Goal: Use online tool/utility: Use online tool/utility

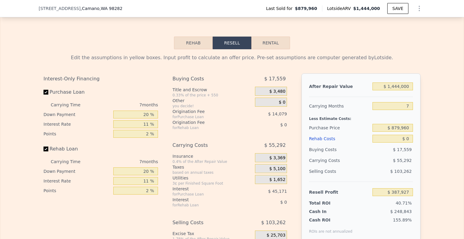
scroll to position [923, 0]
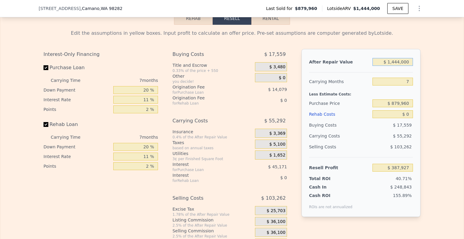
drag, startPoint x: 410, startPoint y: 63, endPoint x: 373, endPoint y: 66, distance: 36.4
click at [373, 66] on input "$ 1,444,000" at bounding box center [393, 62] width 41 height 8
type input "$ 1,500"
type input "-$ 949,977"
type input "$ 15,000"
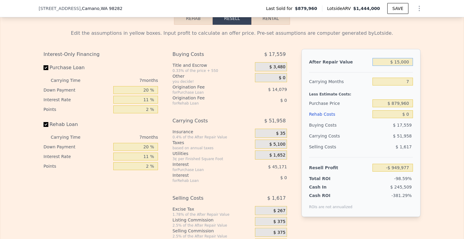
type input "-$ 936,094"
type input "$ 150,000"
type input "-$ 811,012"
type input "$ 1,500,000"
type input "$ 439,813"
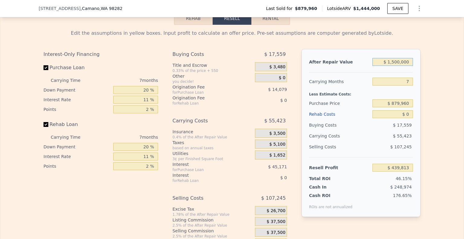
type input "$ 1,500,000"
drag, startPoint x: 409, startPoint y: 107, endPoint x: 363, endPoint y: 105, distance: 45.4
click at [363, 105] on div "Purchase Price $ 879,960" at bounding box center [361, 103] width 104 height 11
type input "$ 975,000"
click at [408, 118] on input "$ 0" at bounding box center [393, 114] width 41 height 8
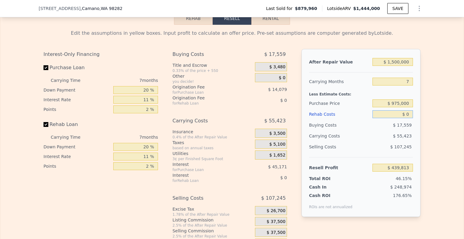
type input "$ 338,056"
type input "$ 2"
type input "$ 338,054"
type input "$ 200"
type input "$ 337,846"
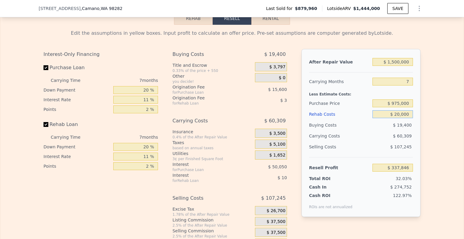
type input "$ 200,000"
type input "$ 124,587"
type input "$ 200,000"
click at [392, 142] on div "$ 70,571" at bounding box center [382, 136] width 64 height 11
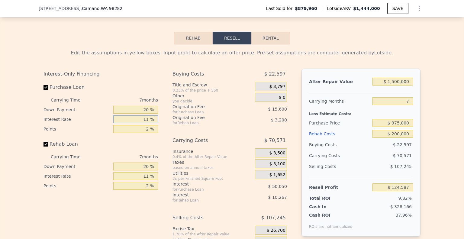
click at [148, 123] on input "11 %" at bounding box center [135, 120] width 45 height 8
type input "10 %"
type input "$ 129,137"
type input "10 %"
click at [147, 178] on input "11 %" at bounding box center [135, 176] width 45 height 8
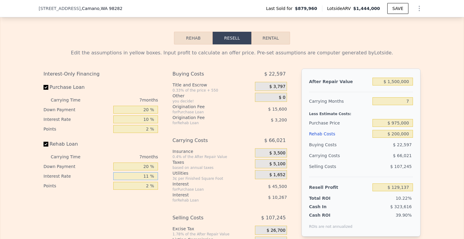
type input "1 %"
type input "$ 138,475"
type input "10 %"
type input "$ 130,075"
type input "10 %"
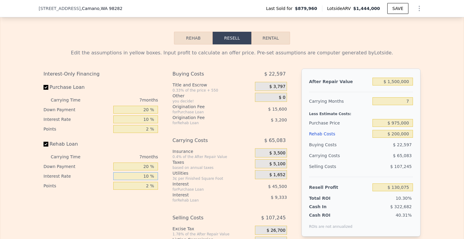
type input "$ 1,444,000"
type input "$ 0"
type input "$ 387,927"
click at [398, 84] on input "$ 1,444,000" at bounding box center [393, 82] width 41 height 8
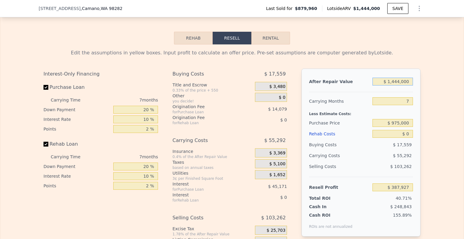
type input "$ 1"
type input "-$ 949,991"
type input "$ 11"
type input "-$ 949,981"
type input "$ 1,100"
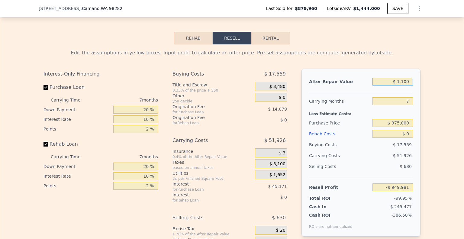
type input "-$ 948,975"
type input "$ 11,000"
type input "-$ 939,801"
type input "$ 110,000"
type input "-$ 848,073"
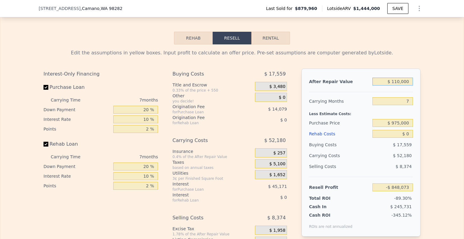
type input "$ 1,100,000"
type input "$ 69,198"
type input "$ 1,100,000"
click at [402, 136] on input "$ 0" at bounding box center [393, 134] width 41 height 8
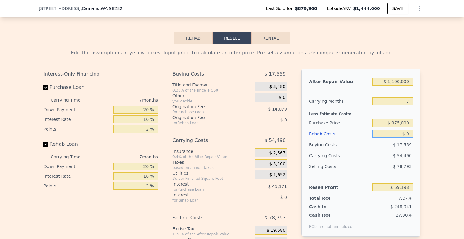
click at [402, 136] on input "$ 0" at bounding box center [393, 134] width 41 height 8
type input "$ 50"
type input "$ 69,147"
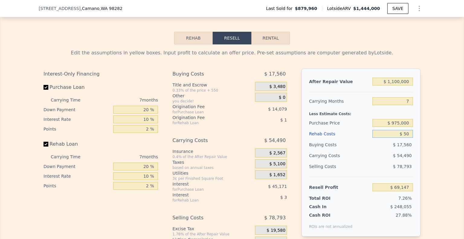
type input "$ 5"
type input "$ 69,193"
type input "$ 35"
type input "$ 69,162"
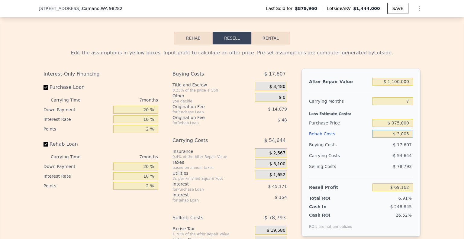
type input "$ 30,005"
type input "$ 37,173"
type input "$ 3,000"
type input "$ 65,996"
type input "$ 30,000"
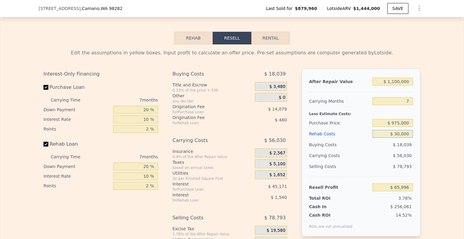
type input "$ 37,178"
type input "$ 30,000"
click at [393, 125] on input "$ 975,000" at bounding box center [393, 123] width 41 height 8
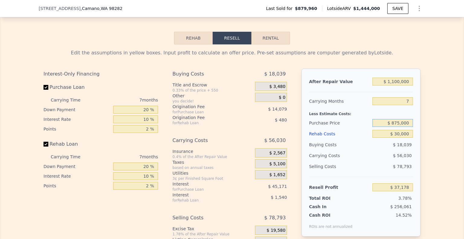
type input "$ 875,000"
type input "$ 42,485"
click at [306, 95] on div "After Repair Value $ 1,100,000 Carrying Months 7 Less Estimate Costs: Purchase …" at bounding box center [361, 153] width 119 height 168
drag, startPoint x: 409, startPoint y: 127, endPoint x: 328, endPoint y: 124, distance: 81.1
click at [328, 124] on div "Purchase Price $ 875,000" at bounding box center [361, 123] width 104 height 11
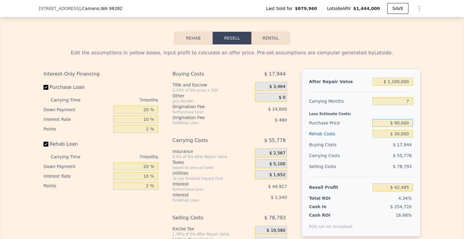
type input "$ 90,000"
click at [364, 139] on div "Rehab Costs $ 30,000" at bounding box center [361, 134] width 104 height 11
type input "$ 882,958"
type input "$ 5"
type input "$ 914,973"
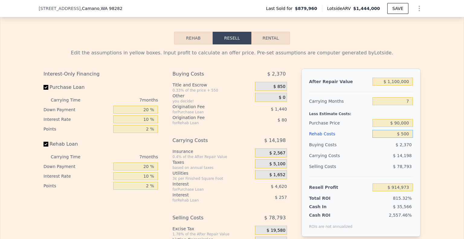
type input "$ 5,000"
type input "$ 909,639"
type input "$ 50,000"
type input "$ 861,609"
type input "$ 50,000"
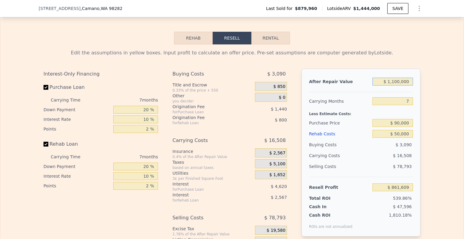
drag, startPoint x: 408, startPoint y: 86, endPoint x: 370, endPoint y: 81, distance: 38.5
click at [370, 81] on div "After Repair Value $ 1,100,000" at bounding box center [361, 81] width 104 height 11
type input "$ 11"
type input "-$ 157,570"
type input "$ 115"
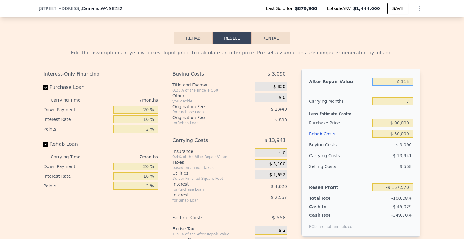
type input "-$ 157,474"
type input "$ 115,000"
type input "-$ 51,029"
type input "$ 1,150,000"
type input "$ 907,936"
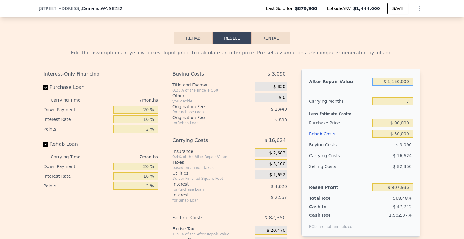
type input "$ 1,150,000"
click at [408, 127] on input "$ 90,000" at bounding box center [393, 123] width 41 height 8
type input "$ 900,000"
click at [380, 165] on div "$ 82,350" at bounding box center [393, 166] width 41 height 11
type input "$ 40,699"
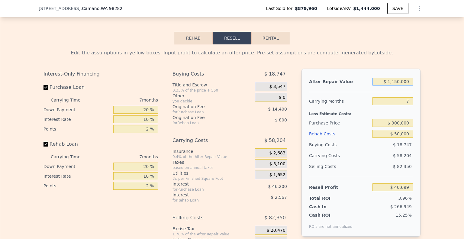
click at [409, 84] on input "$ 1,150,000" at bounding box center [393, 82] width 41 height 8
type input "$ 1"
type input "-$ 1,024,817"
type input "$ 12"
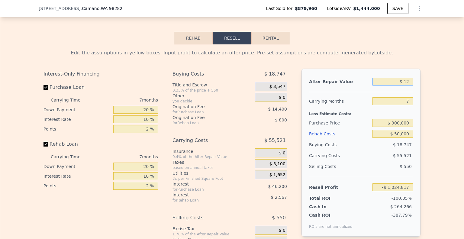
type input "-$ 1,024,806"
type input "$ 120"
type input "-$ 1,024,706"
type input "$ 1,200"
type input "-$ 1,023,706"
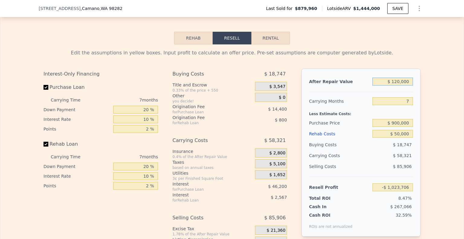
type input "$ 1,200,000"
type input "$ 87,026"
click at [402, 60] on div "Edit the assumptions in yellow boxes. Input profit to calculate an offer price.…" at bounding box center [232, 159] width 377 height 220
click at [399, 84] on input "$ 1,200,000" at bounding box center [393, 82] width 41 height 8
type input "$ 12,000"
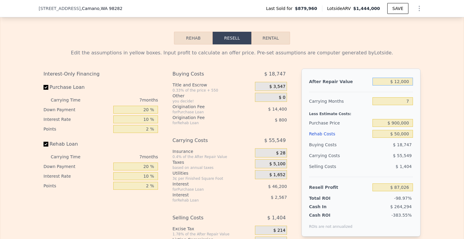
type input "-$ 1,013,700"
type input "$ 125,000"
type input "-$ 909,001"
type input "$ 1,250,000"
type input "$ 133,352"
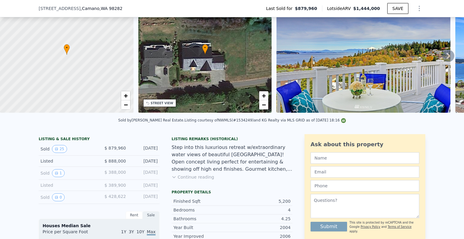
scroll to position [37, 0]
click at [266, 73] on div "• + −" at bounding box center [205, 55] width 134 height 116
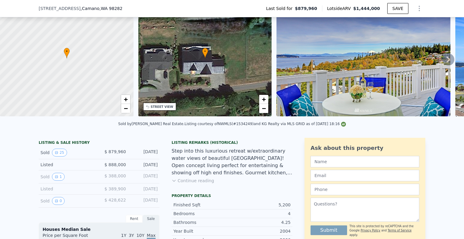
type input "$ 1,444,000"
type input "$ 0"
type input "$ 387,927"
drag, startPoint x: 36, startPoint y: 9, endPoint x: 120, endPoint y: 8, distance: 84.1
click at [120, 8] on div "[STREET_ADDRESS][PERSON_NAME] Last Sold for $879,960 Lotside ARV $1,444,000 SAVE" at bounding box center [232, 8] width 387 height 17
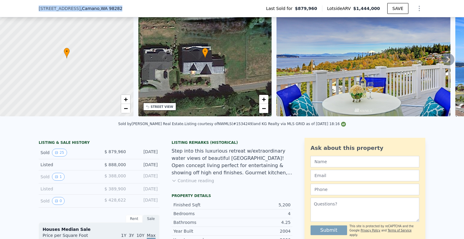
copy div "[STREET_ADDRESS]"
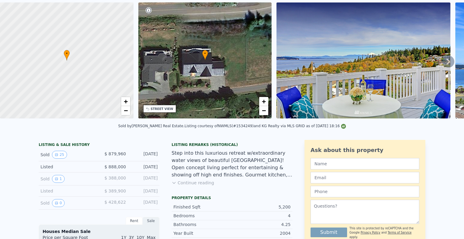
scroll to position [0, 0]
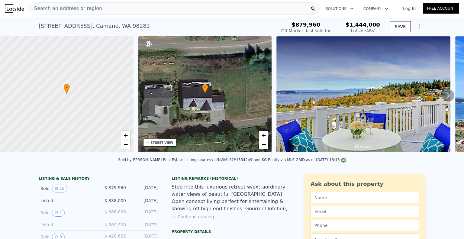
click at [88, 5] on span "Search an address or region" at bounding box center [65, 8] width 73 height 7
